Goal: Find specific page/section: Find specific page/section

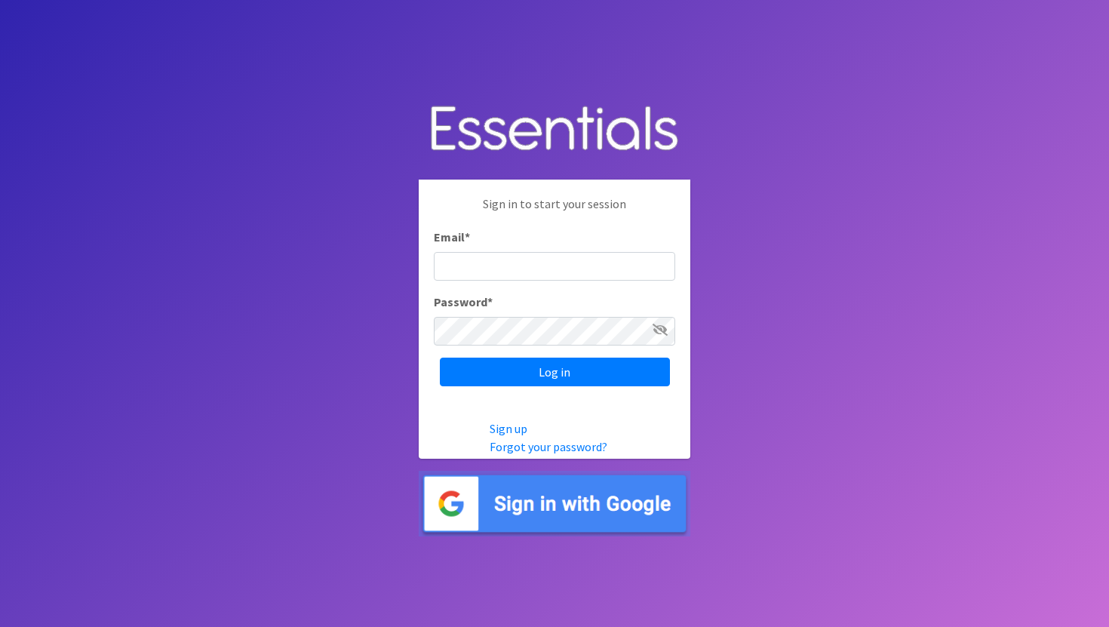
click at [525, 514] on img at bounding box center [555, 504] width 272 height 66
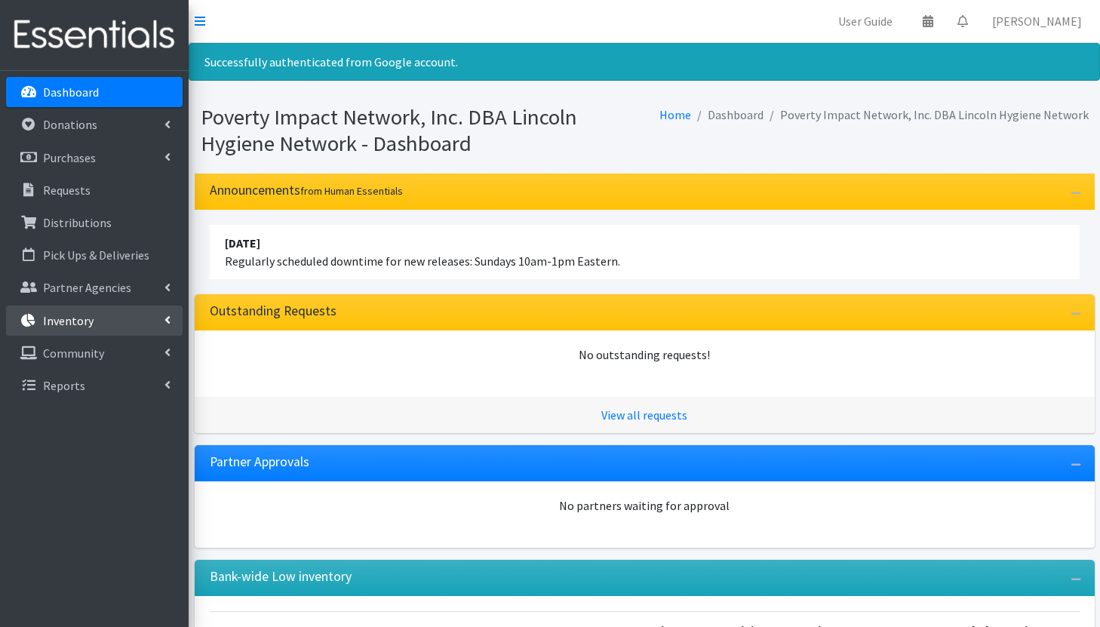
click at [106, 320] on link "Inventory" at bounding box center [94, 321] width 177 height 30
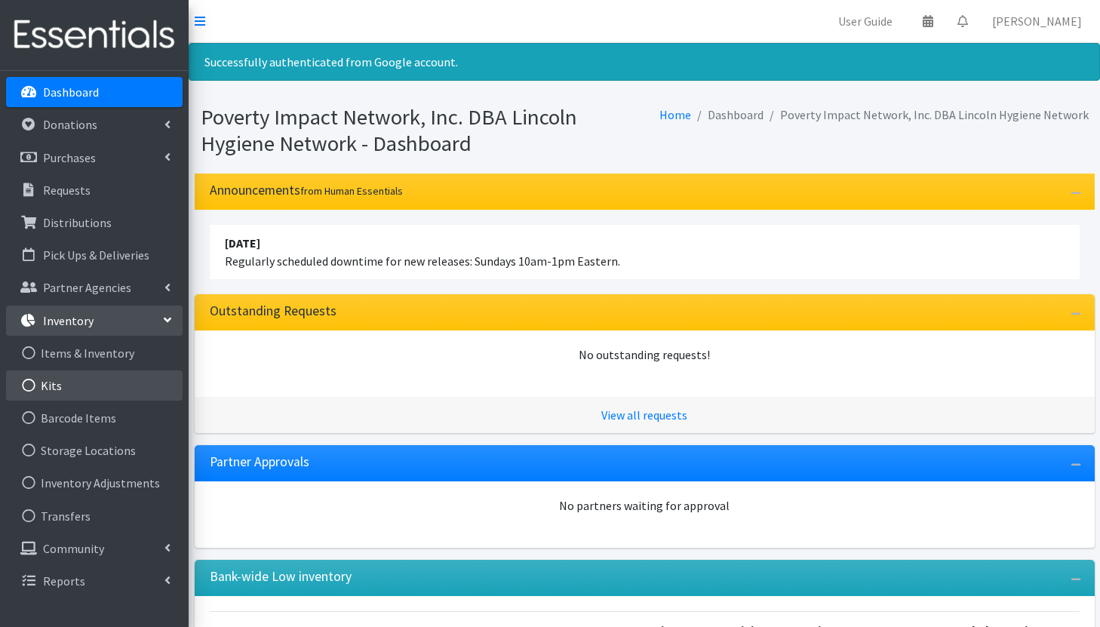
click at [104, 391] on link "Kits" at bounding box center [94, 386] width 177 height 30
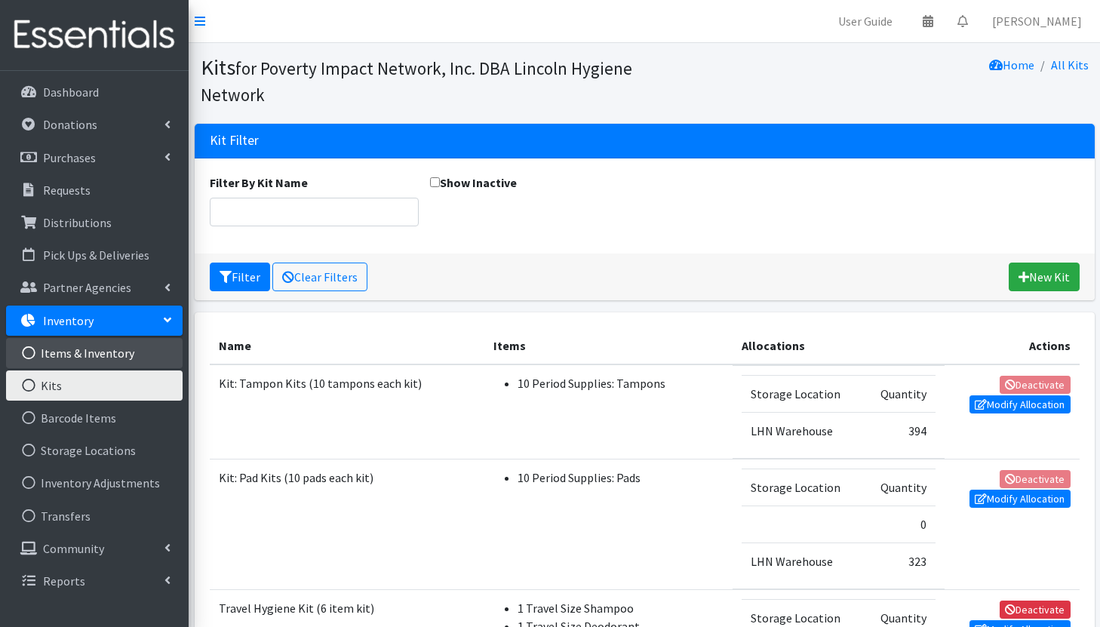
click at [124, 358] on link "Items & Inventory" at bounding box center [94, 353] width 177 height 30
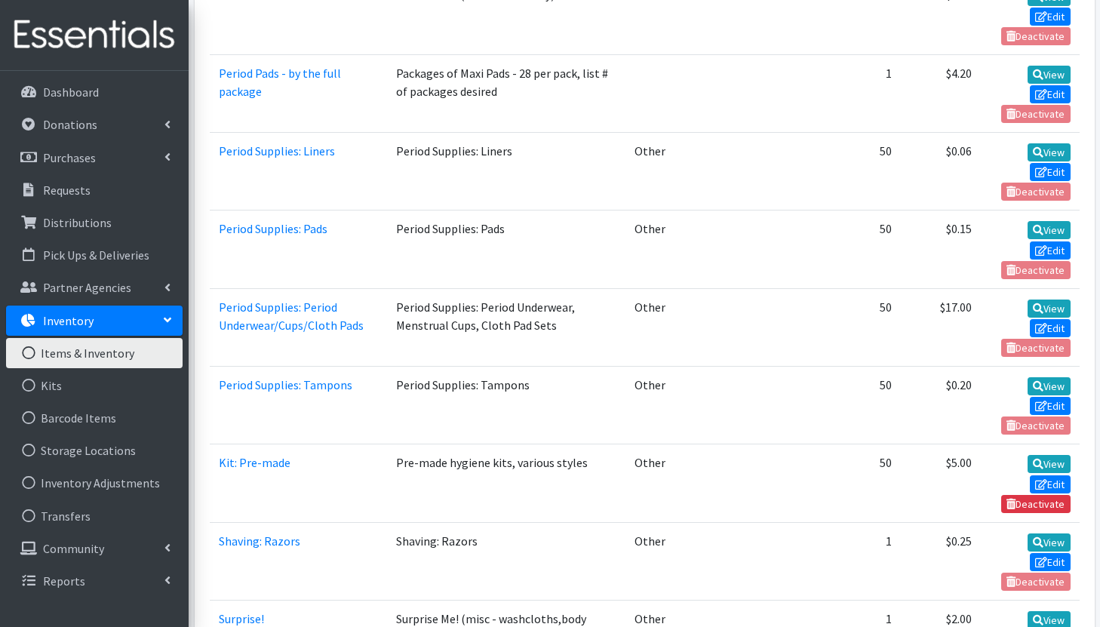
scroll to position [2716, 0]
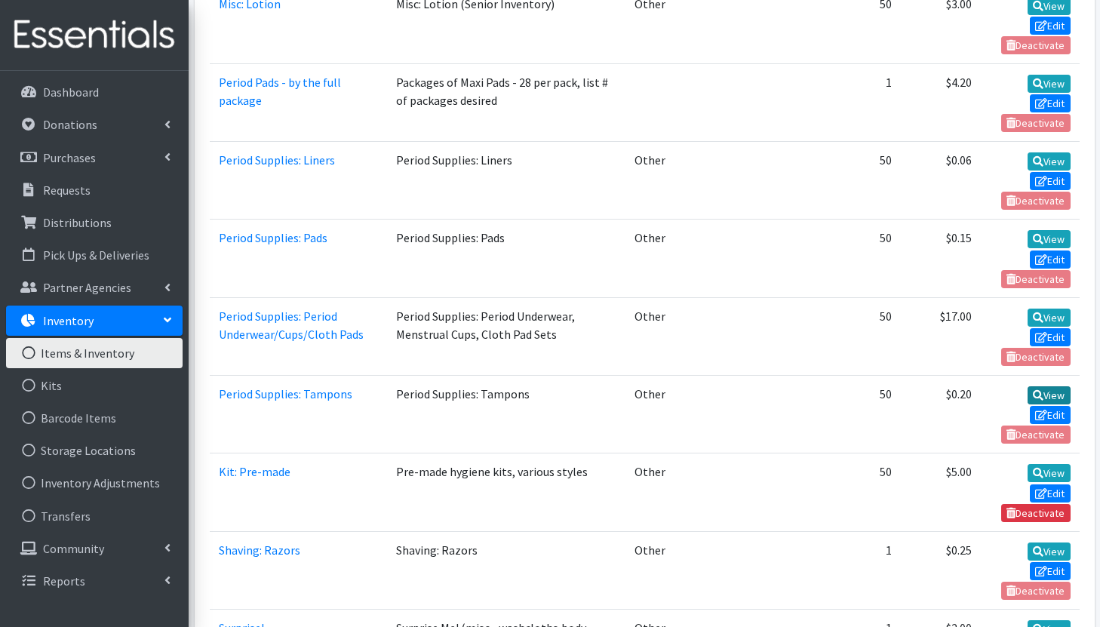
click at [1041, 390] on icon at bounding box center [1038, 395] width 11 height 11
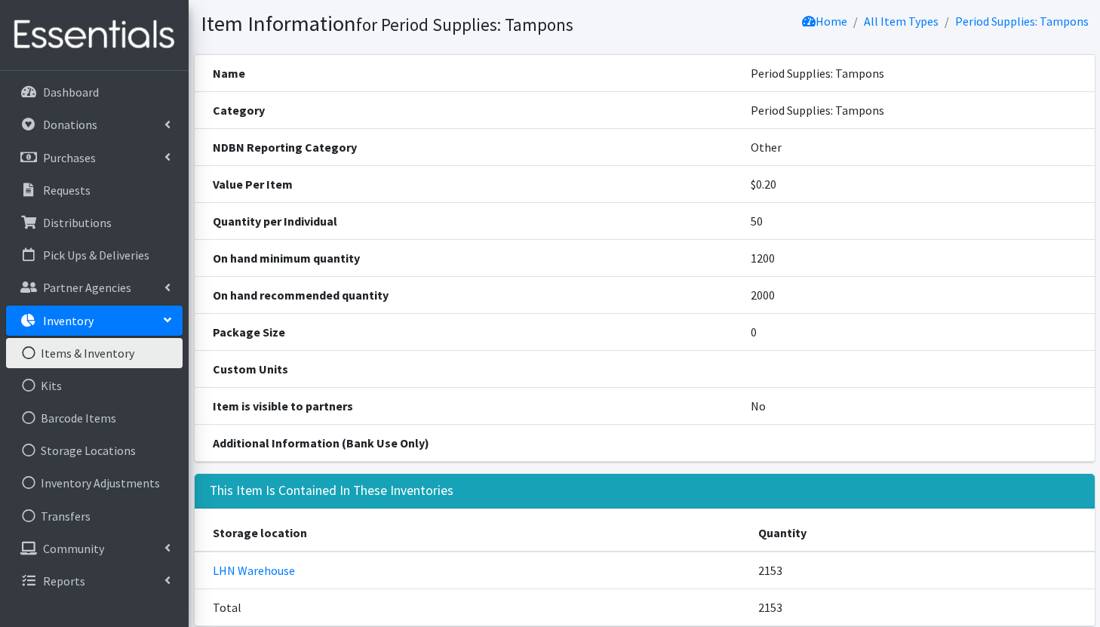
scroll to position [111, 0]
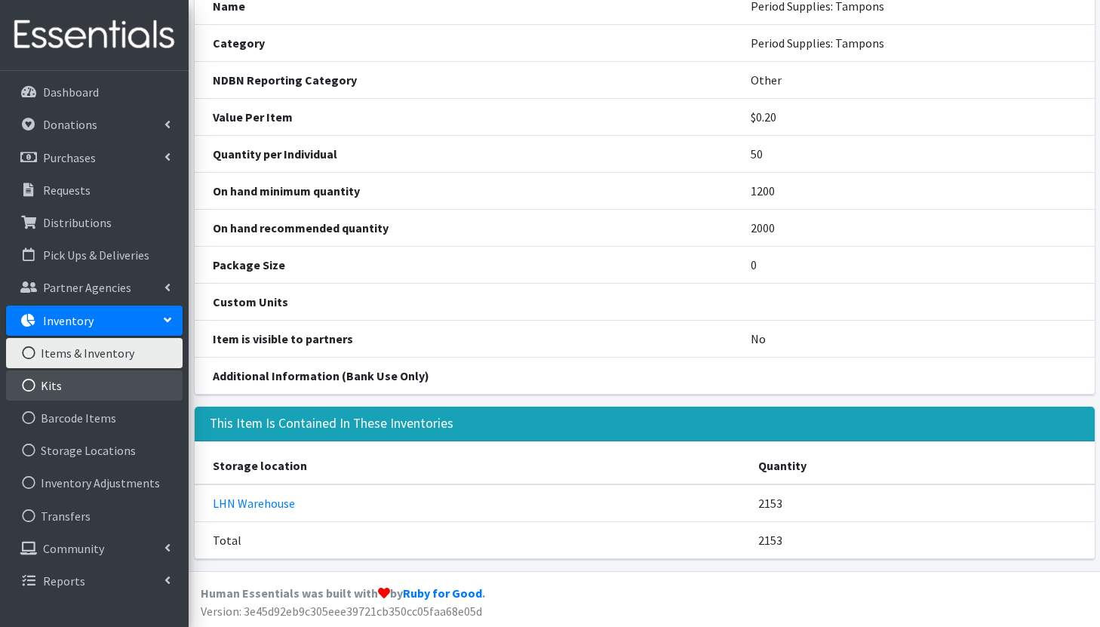
click at [65, 381] on link "Kits" at bounding box center [94, 386] width 177 height 30
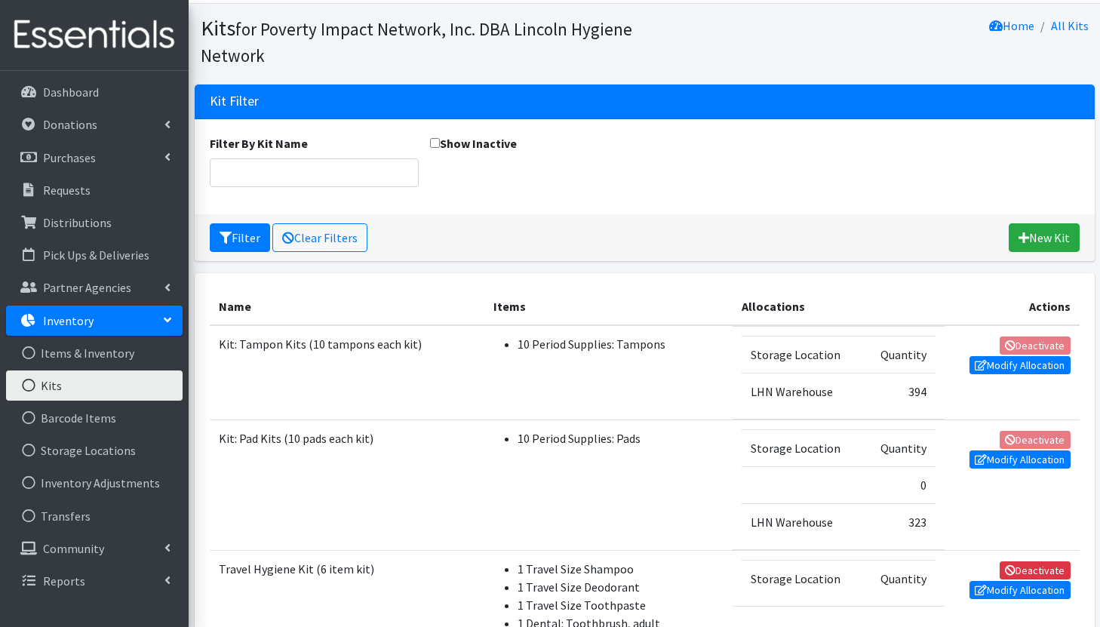
scroll to position [52, 0]
